Goal: Find specific page/section: Find specific page/section

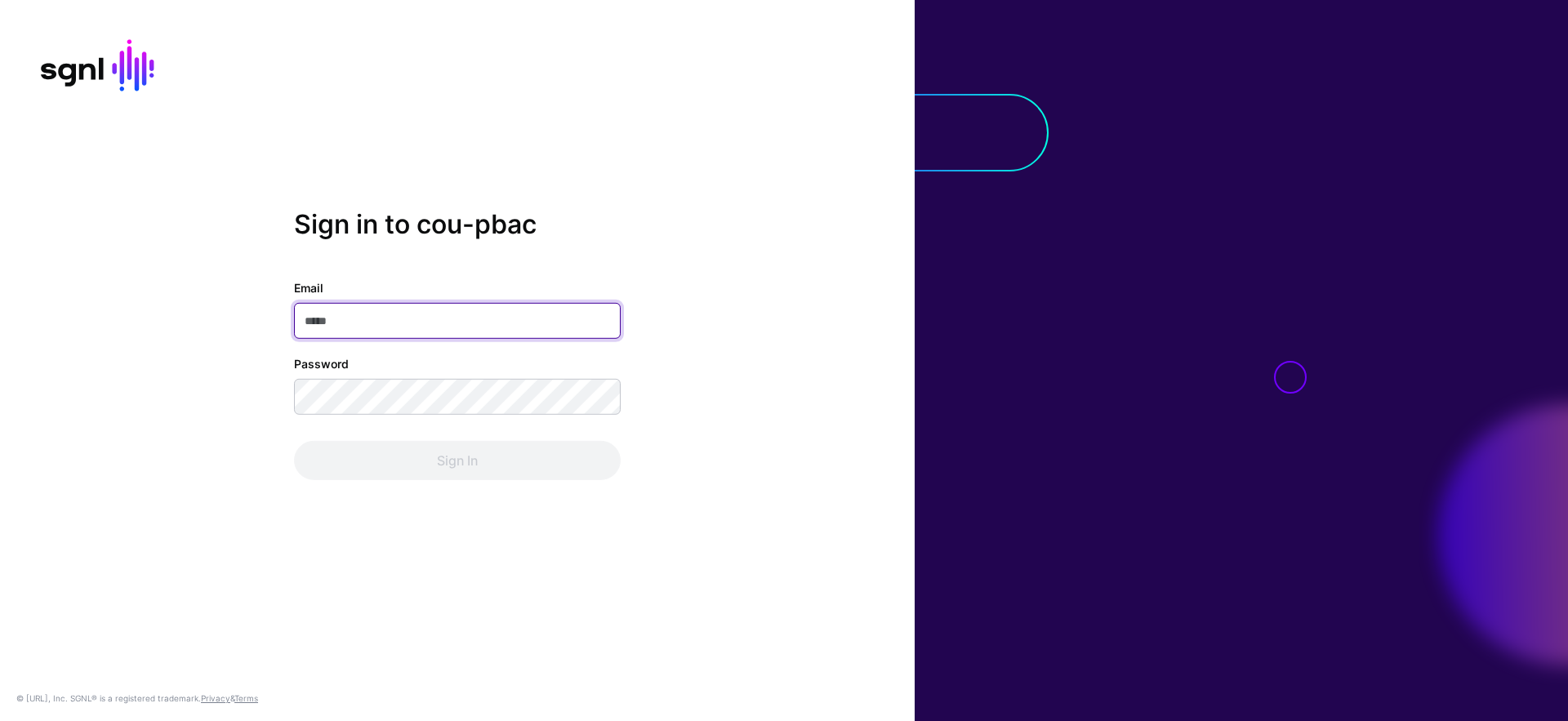
type input "**********"
click at [406, 447] on div "Sign In" at bounding box center [457, 461] width 327 height 39
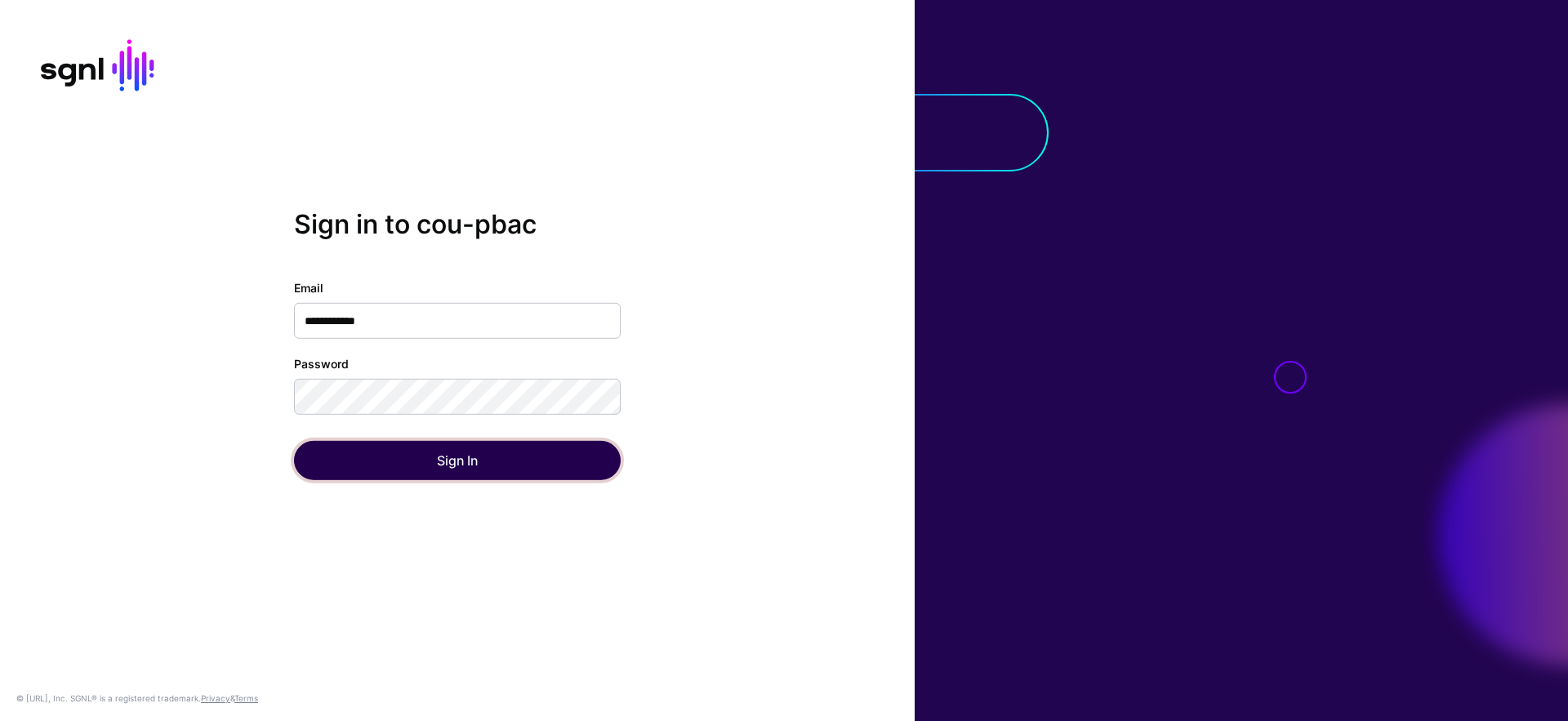
click at [406, 447] on button "Sign In" at bounding box center [457, 461] width 327 height 39
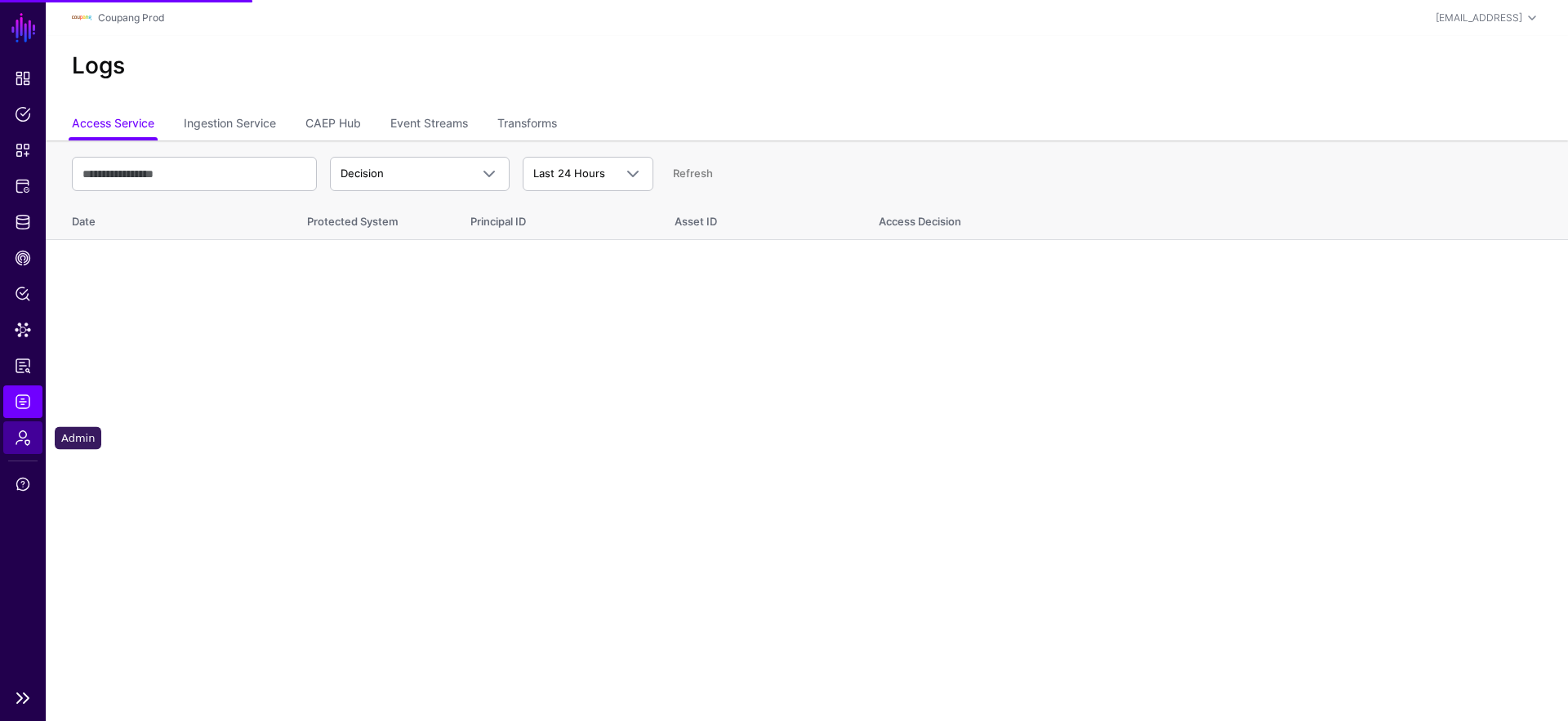
click at [27, 443] on span "Admin" at bounding box center [23, 437] width 17 height 17
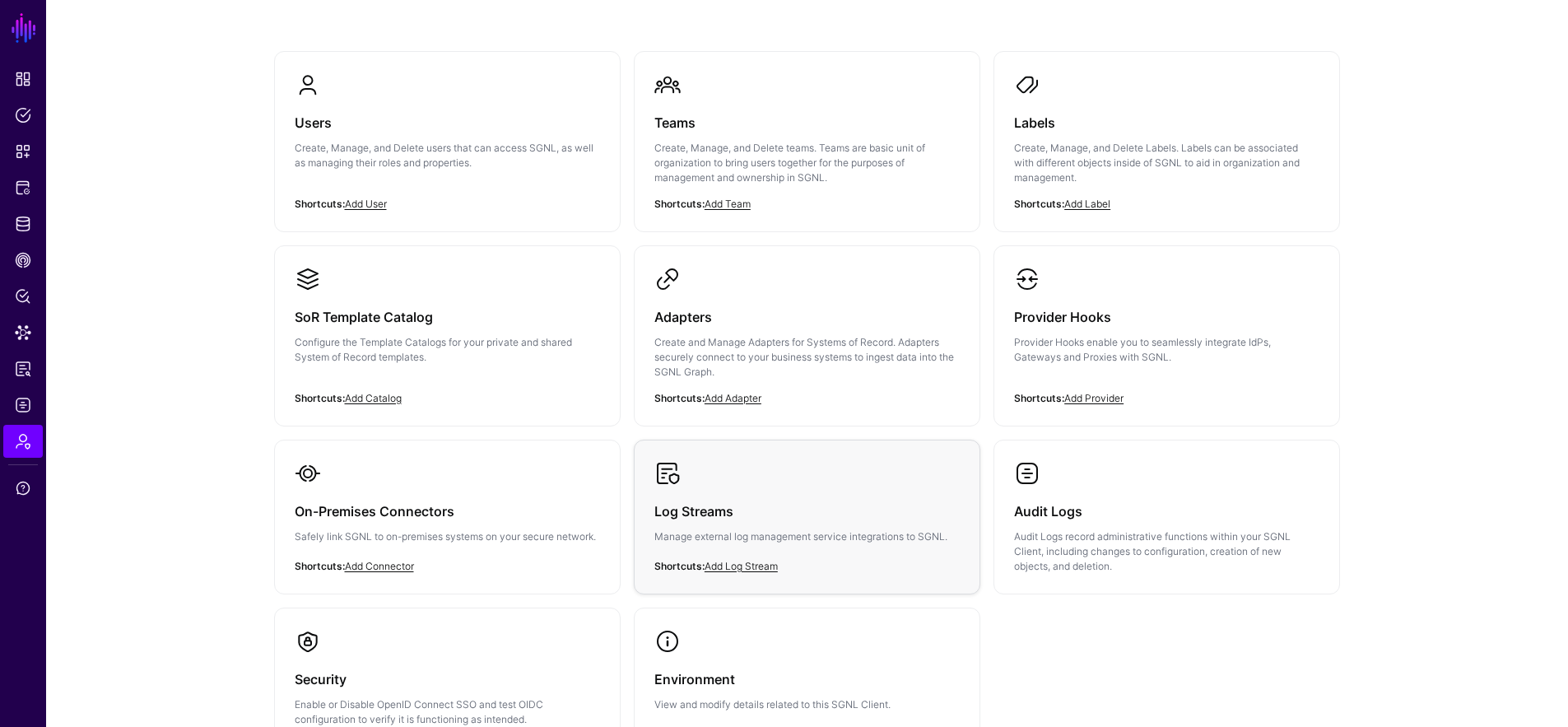
scroll to position [268, 0]
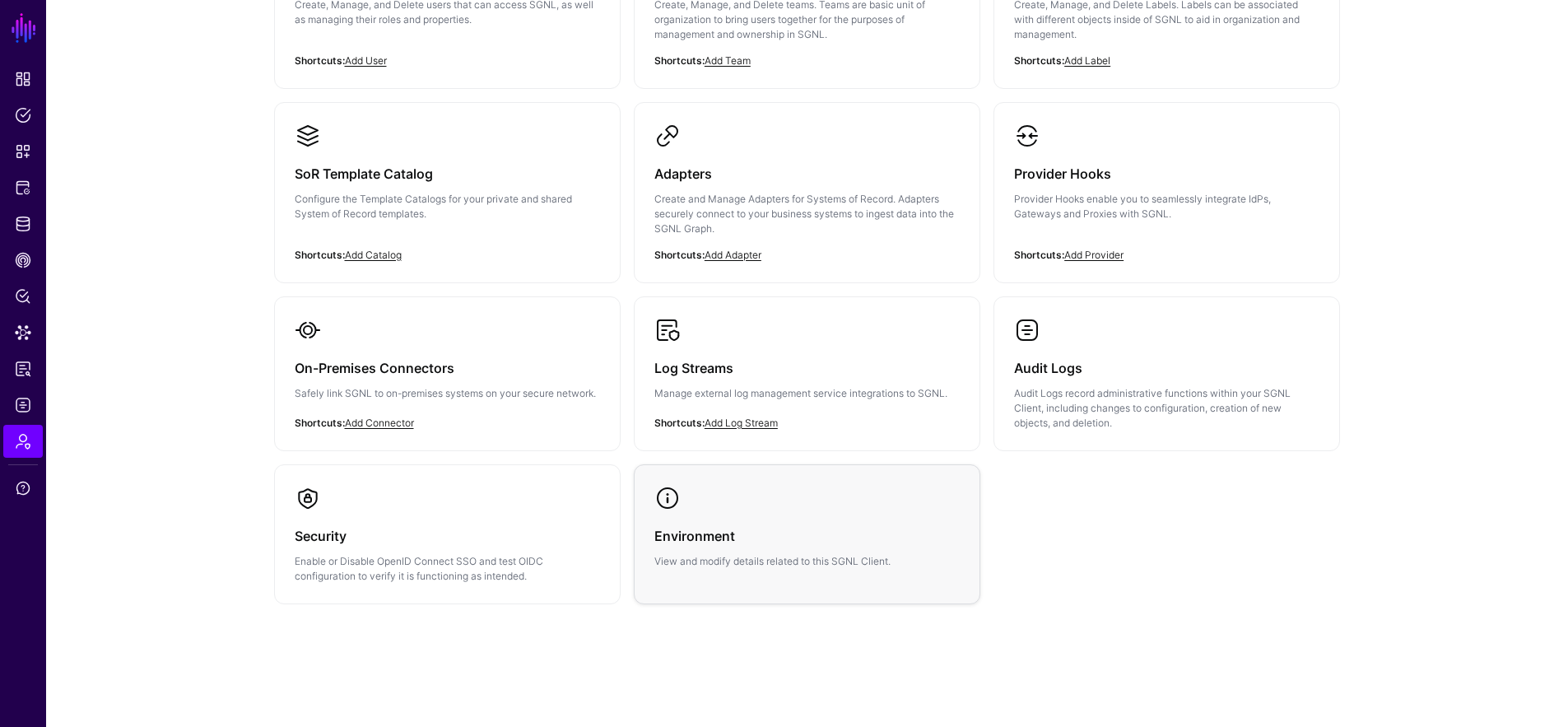
click at [657, 508] on span at bounding box center [667, 498] width 27 height 27
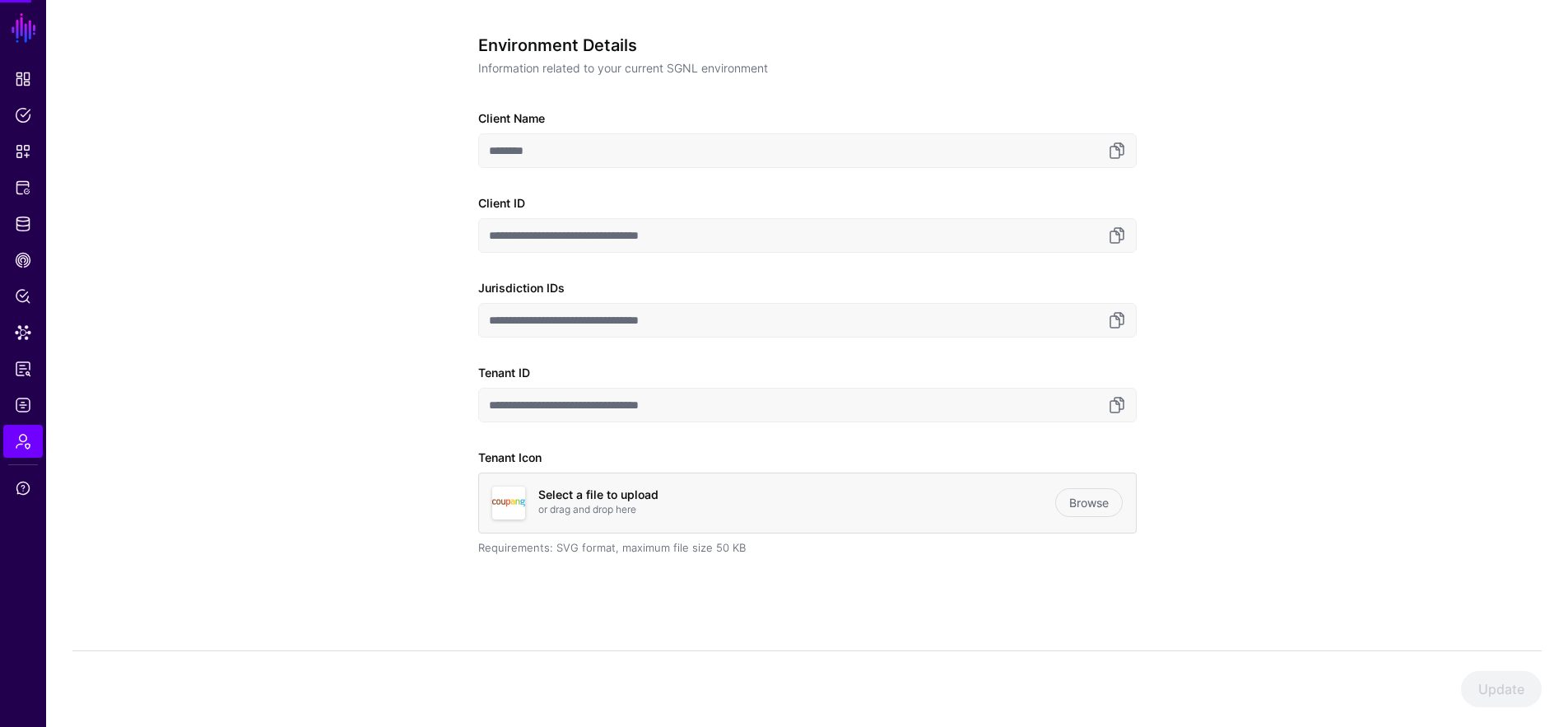
scroll to position [128, 0]
click at [1121, 404] on link at bounding box center [1118, 405] width 20 height 20
